Goal: Task Accomplishment & Management: Complete application form

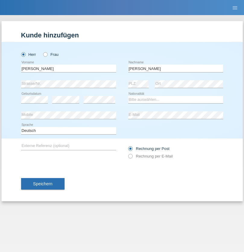
type input "[PERSON_NAME]"
select select "IT"
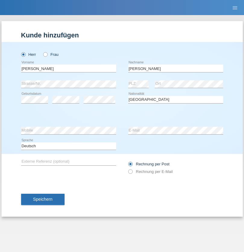
select select "C"
select select "02"
select select "03"
select select "1976"
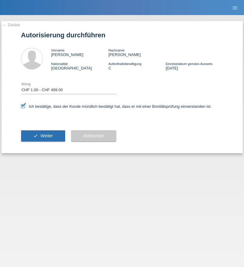
select select "1"
click at [43, 136] on span "Weiter" at bounding box center [46, 135] width 12 height 5
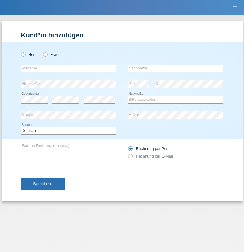
radio input "true"
click at [68, 68] on input "text" at bounding box center [68, 68] width 95 height 8
type input "Fatlir"
click at [175, 68] on input "text" at bounding box center [175, 68] width 95 height 8
type input "Rrustemi"
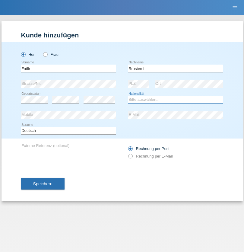
select select "XK"
select select "C"
select select "25"
select select "02"
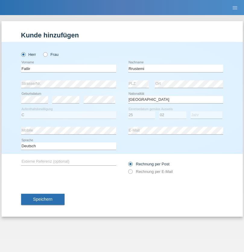
select select "2017"
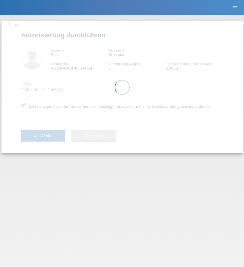
select select "1"
